Goal: Register for event/course

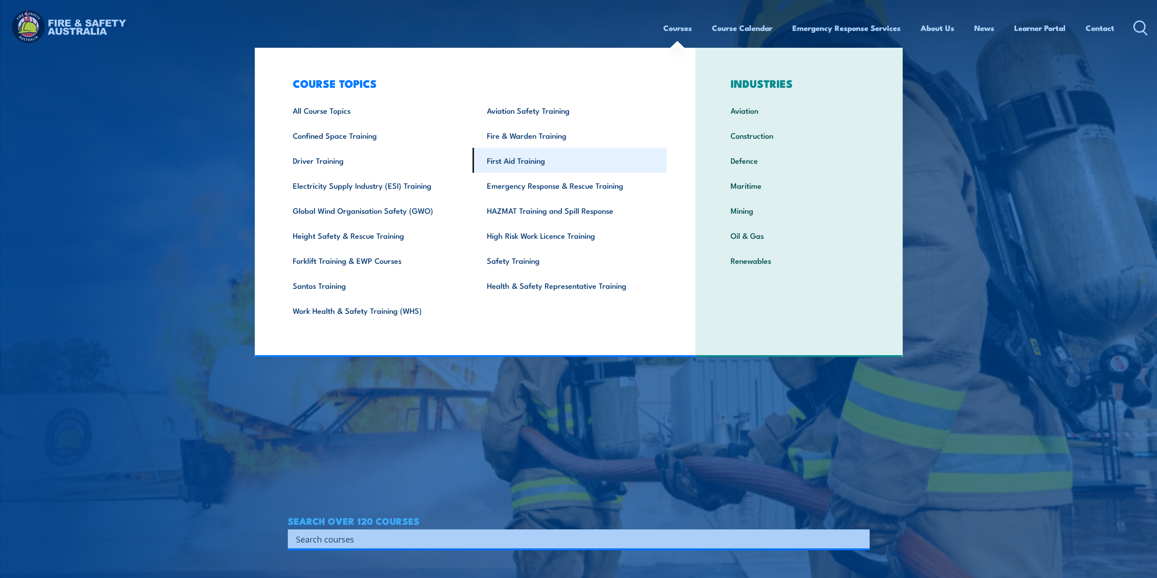
click at [526, 156] on link "First Aid Training" at bounding box center [570, 160] width 194 height 25
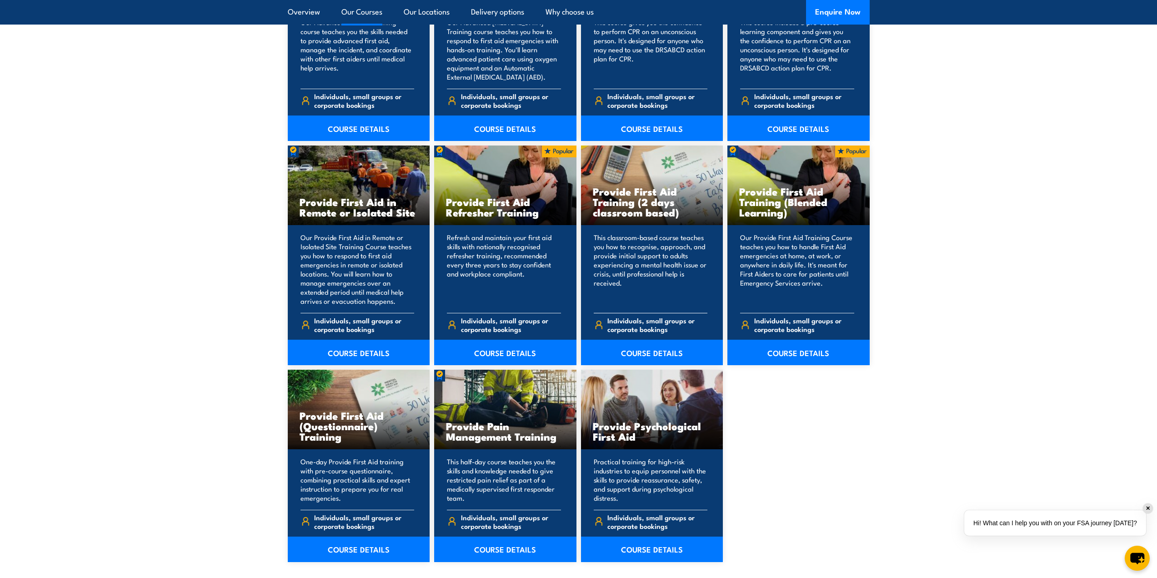
scroll to position [1273, 0]
click at [798, 352] on link "COURSE DETAILS" at bounding box center [799, 351] width 142 height 25
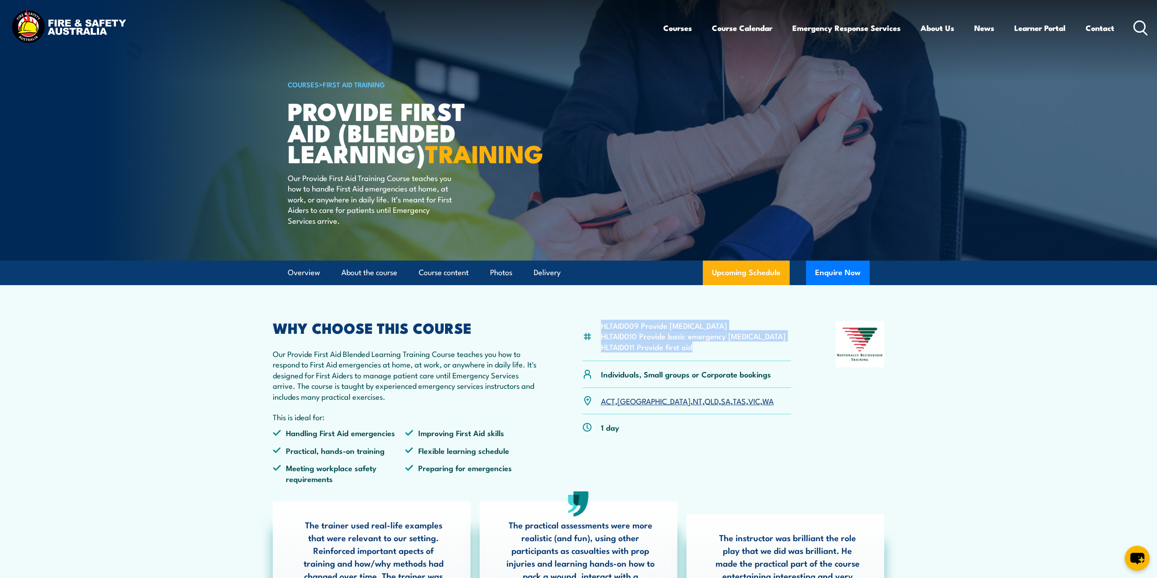
drag, startPoint x: 710, startPoint y: 372, endPoint x: 600, endPoint y: 341, distance: 114.0
click at [600, 341] on div "HLTAID009 Provide [MEDICAL_DATA] HLTAID010 Provide basic emergency [MEDICAL_DAT…" at bounding box center [687, 341] width 209 height 40
copy ul "HLTAID009 Provide [MEDICAL_DATA] HLTAID010 Provide basic emergency [MEDICAL_DAT…"
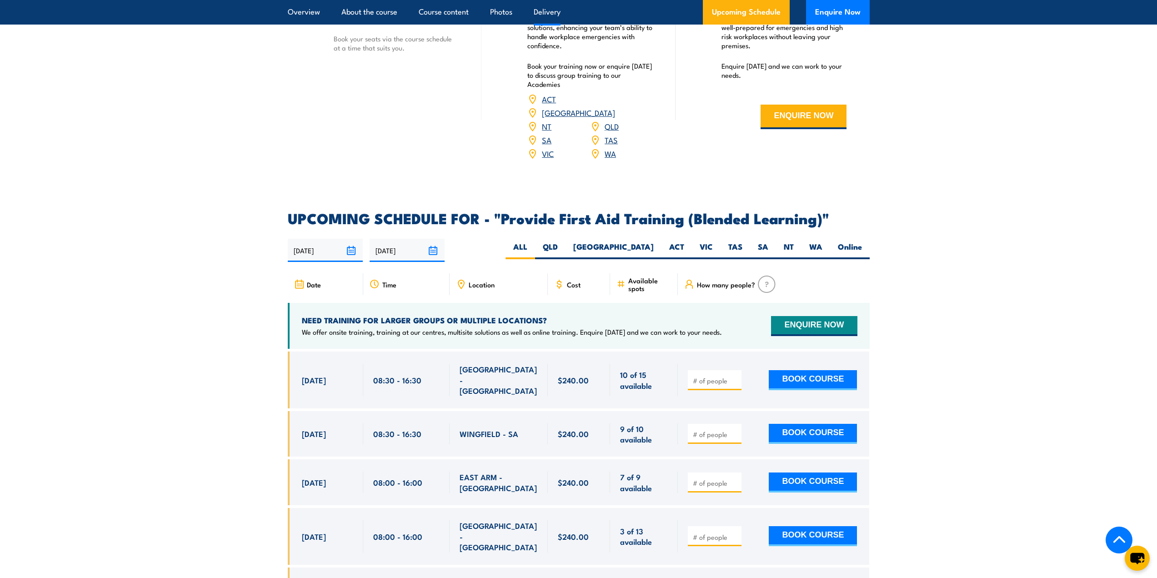
scroll to position [1592, 0]
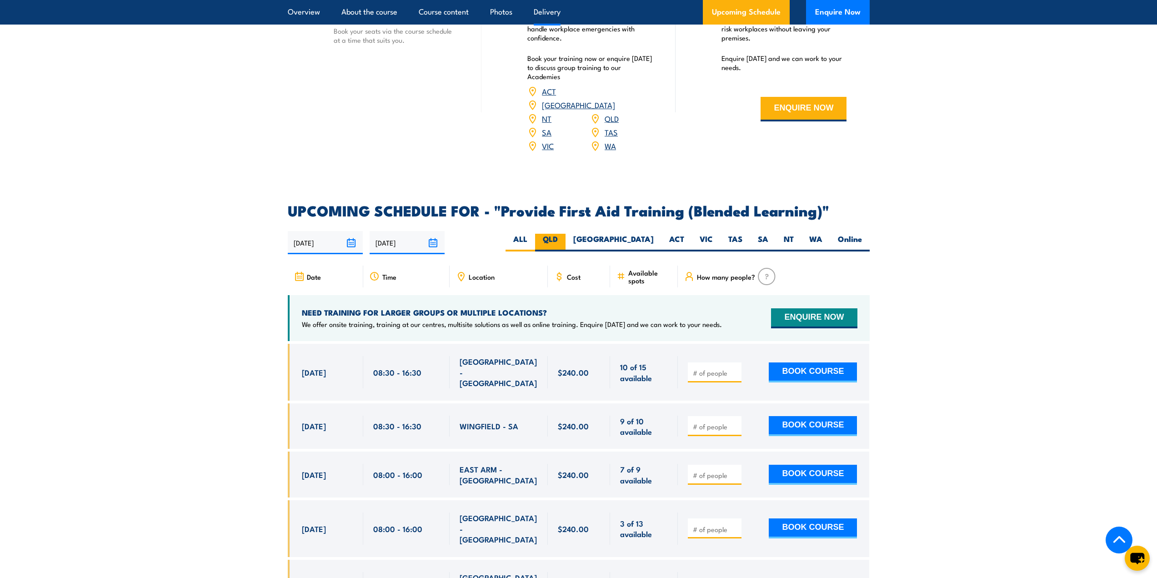
click at [566, 250] on label "QLD" at bounding box center [550, 243] width 30 height 18
click at [564, 240] on input "QLD" at bounding box center [561, 237] width 6 height 6
radio input "true"
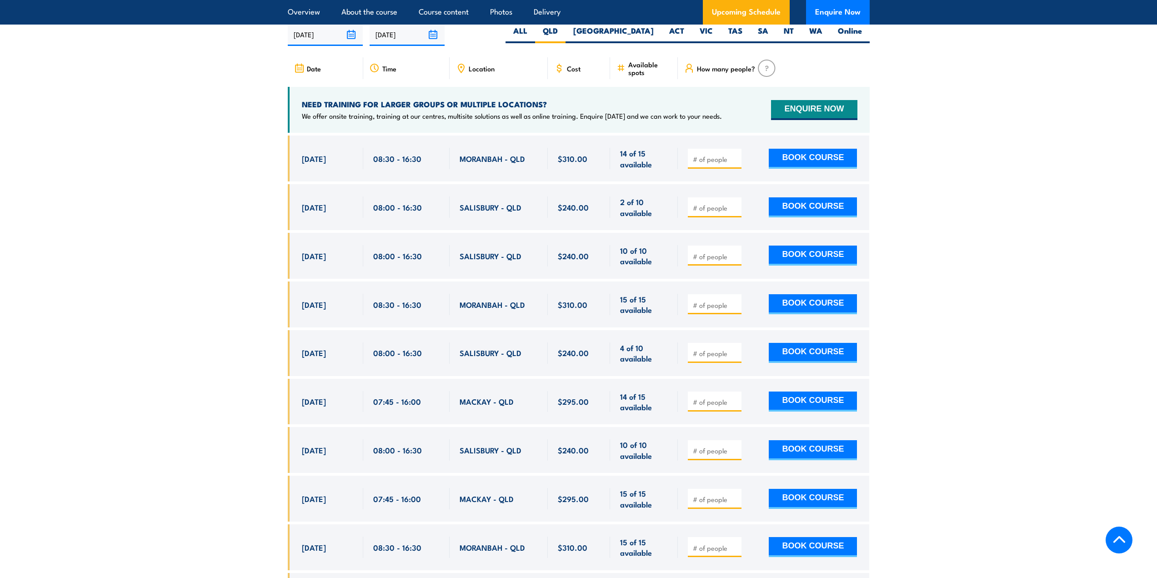
scroll to position [1802, 0]
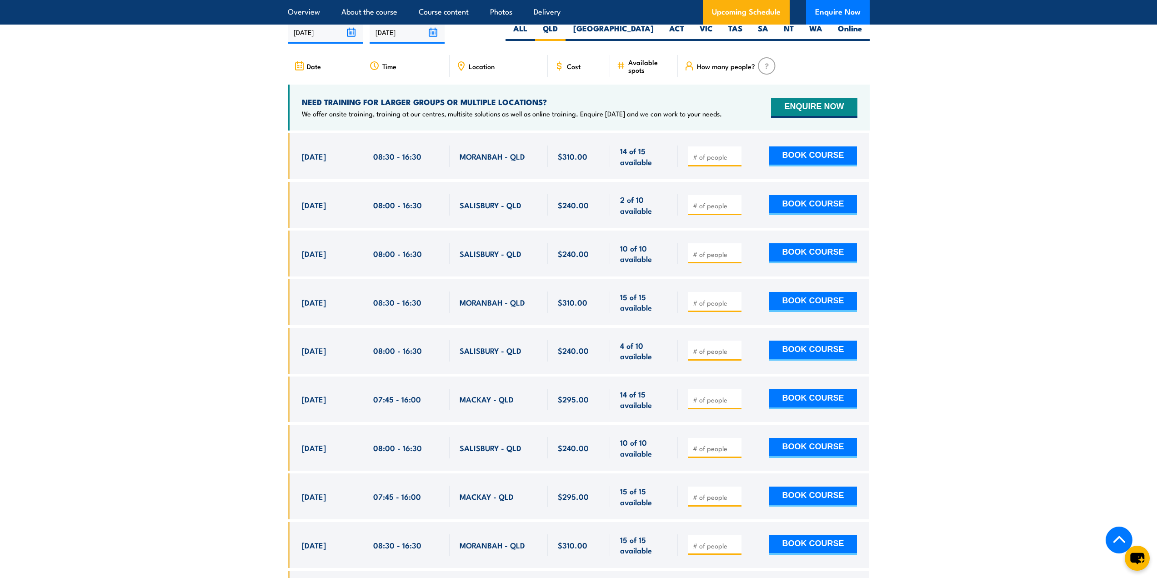
drag, startPoint x: 294, startPoint y: 161, endPoint x: 620, endPoint y: 273, distance: 344.3
click at [620, 273] on div "$310.00" at bounding box center [579, 381] width 582 height 497
click at [298, 216] on div "23 Oct, 2025, 08:00 - 08:00" at bounding box center [325, 205] width 75 height 46
drag, startPoint x: 298, startPoint y: 216, endPoint x: 738, endPoint y: 267, distance: 442.7
click at [738, 267] on div "$310.00" at bounding box center [579, 381] width 582 height 497
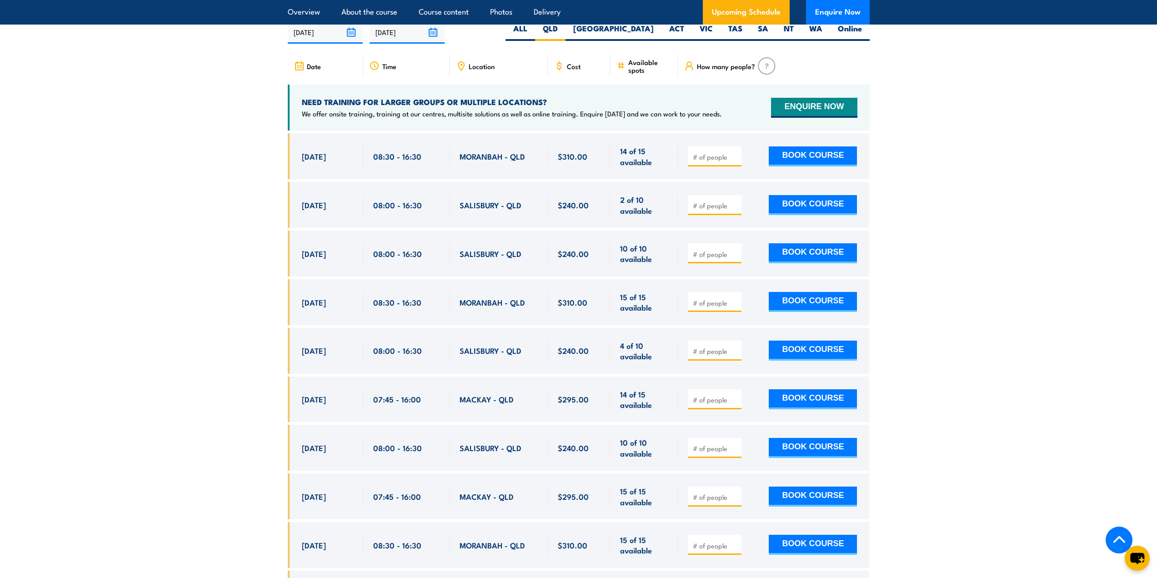
copy div "23 Oct, 2025 08:00 - 16:30 SALISBURY - QLD 2 of 10 available $240.00 $240.00 2 …"
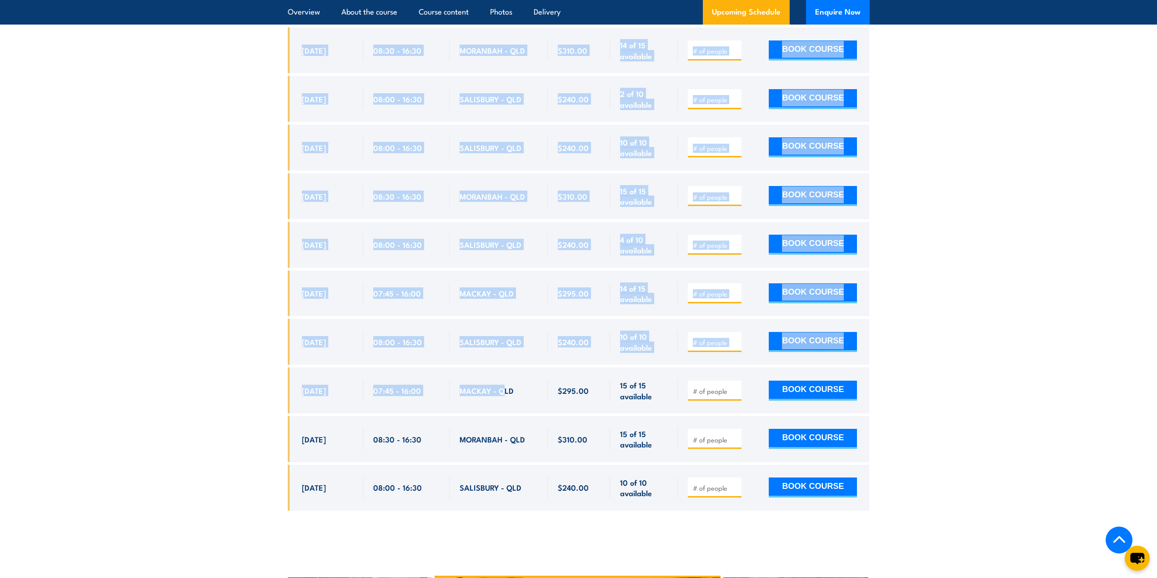
scroll to position [2030, 0]
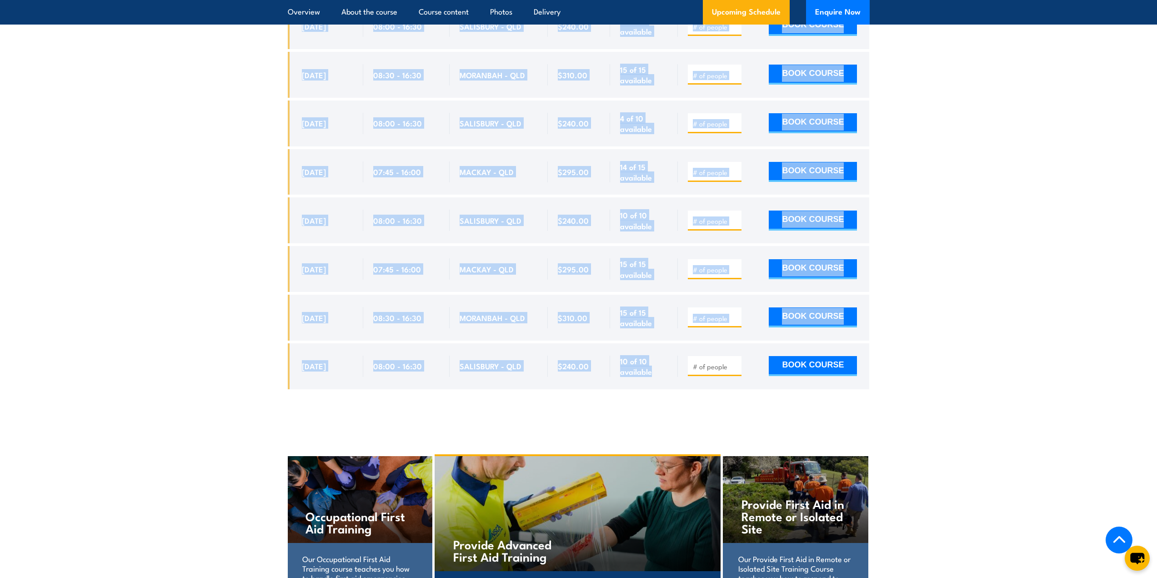
drag, startPoint x: 302, startPoint y: 116, endPoint x: 714, endPoint y: 374, distance: 486.2
click at [714, 374] on div "Date Time Location Cost" at bounding box center [579, 115] width 582 height 575
copy div "We offer onsite training, training at our centres, multisite solutions as well …"
